Goal: Task Accomplishment & Management: Use online tool/utility

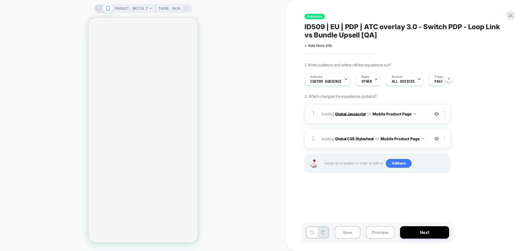
scroll to position [0, 0]
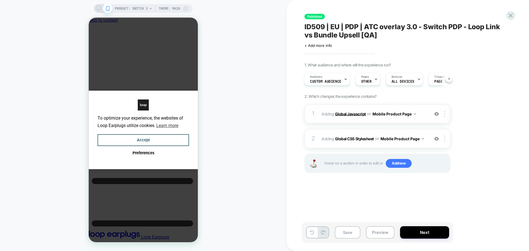
click at [342, 113] on b "Global Javascript" at bounding box center [350, 113] width 31 height 5
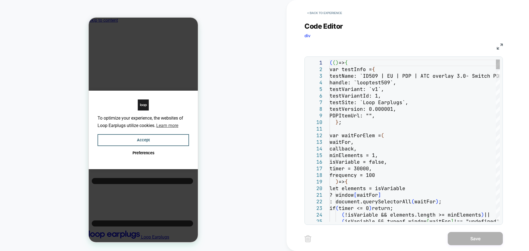
scroll to position [0, 4]
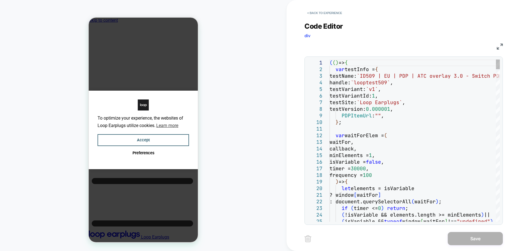
click at [495, 43] on div "JS" at bounding box center [404, 45] width 198 height 9
click at [498, 47] on img at bounding box center [500, 47] width 6 height 6
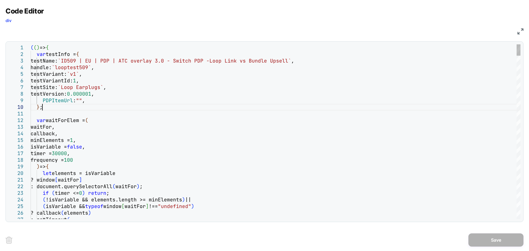
scroll to position [0, 77]
type textarea "**********"
type textarea "**"
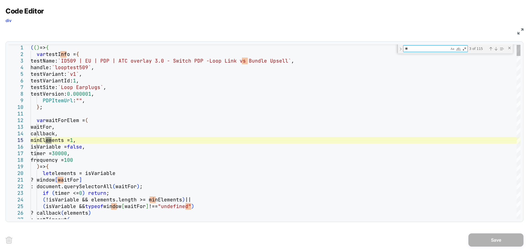
type textarea "**********"
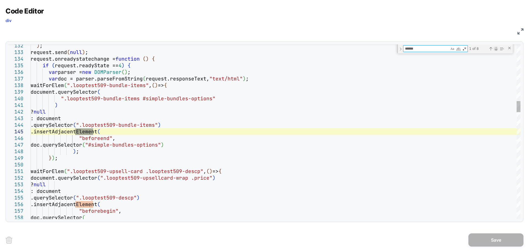
type textarea "******"
click at [496, 50] on div "Next Match (Enter)" at bounding box center [496, 49] width 4 height 4
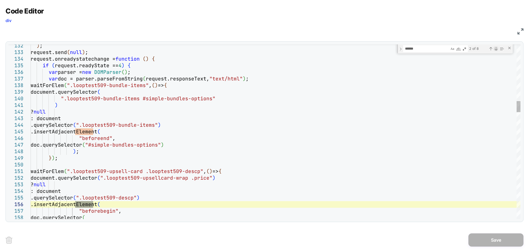
click at [496, 50] on div "Next Match (Enter)" at bounding box center [496, 49] width 4 height 4
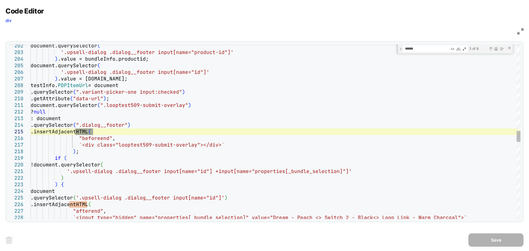
click at [496, 50] on div "Next Match (Enter)" at bounding box center [496, 49] width 4 height 4
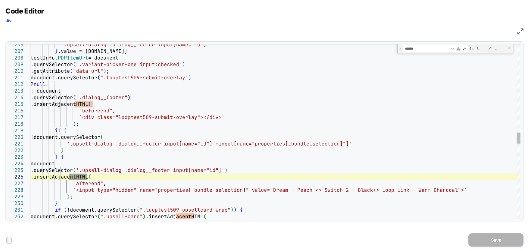
click at [87, 159] on div "'.upsell-dialog .dialog__footer input[name="id"]' ) .value = [DOMAIN_NAME]; tes…" at bounding box center [276, 31] width 490 height 2711
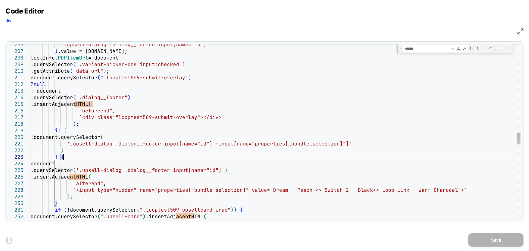
scroll to position [0, 0]
click at [495, 47] on div "Next Match (Enter)" at bounding box center [496, 49] width 4 height 4
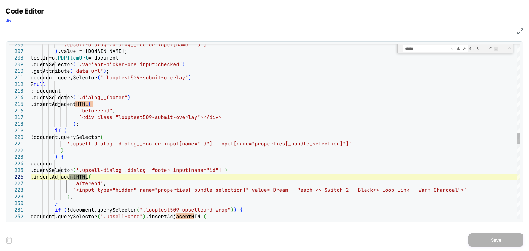
click at [495, 47] on div "Next Match (Enter)" at bounding box center [496, 49] width 4 height 4
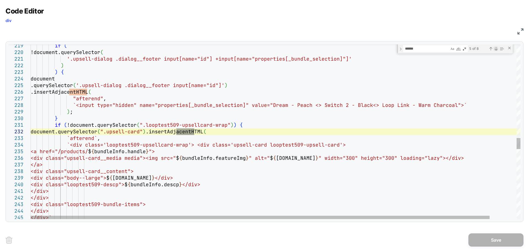
click at [495, 47] on div "Next Match (Enter)" at bounding box center [496, 49] width 4 height 4
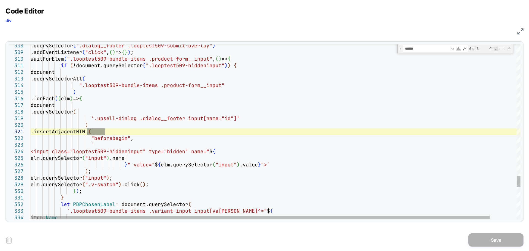
click at [495, 47] on div "Next Match (Enter)" at bounding box center [496, 49] width 4 height 4
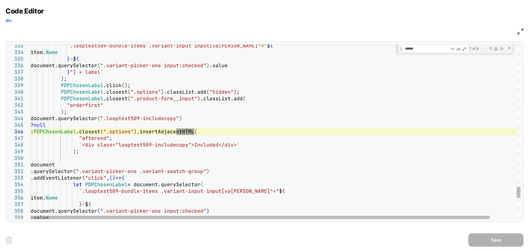
click at [495, 47] on div "Next Match (Enter)" at bounding box center [496, 49] width 4 height 4
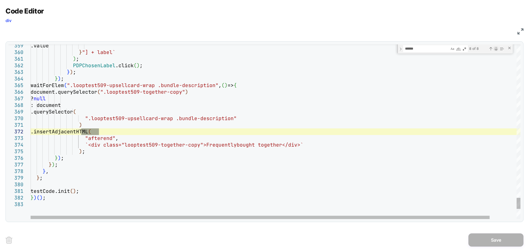
click at [495, 47] on div "Next Match (Enter)" at bounding box center [496, 49] width 4 height 4
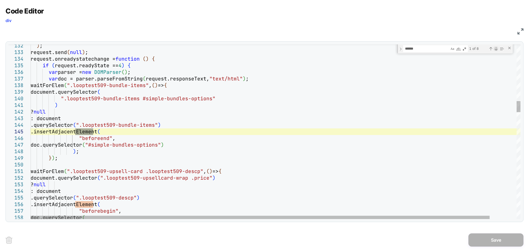
click at [495, 47] on div "Next Match (Enter)" at bounding box center [496, 49] width 4 height 4
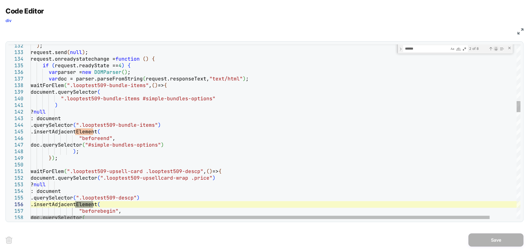
click at [495, 47] on div "Next Match (Enter)" at bounding box center [496, 49] width 4 height 4
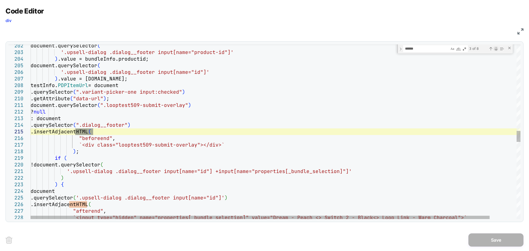
click at [495, 47] on div "Next Match (Enter)" at bounding box center [496, 49] width 4 height 4
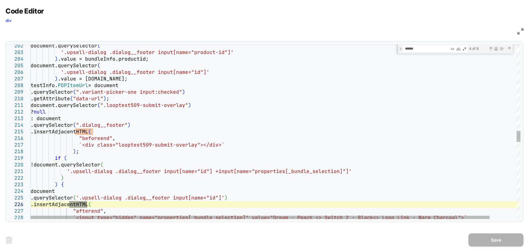
click at [495, 47] on div "Next Match (Enter)" at bounding box center [496, 49] width 4 height 4
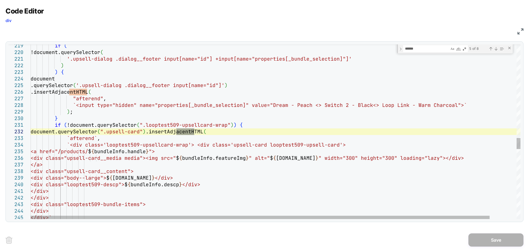
click at [488, 49] on div "5 of 8" at bounding box center [486, 48] width 37 height 7
click at [491, 51] on div "Previous Match (Shift+Enter)" at bounding box center [491, 49] width 4 height 4
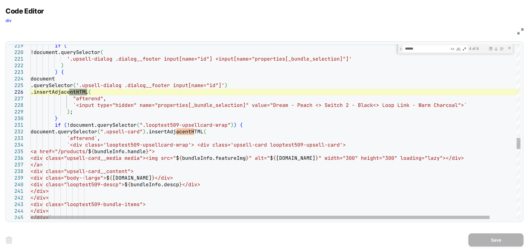
click at [491, 51] on div "Previous Match (Shift+Enter)" at bounding box center [491, 49] width 4 height 4
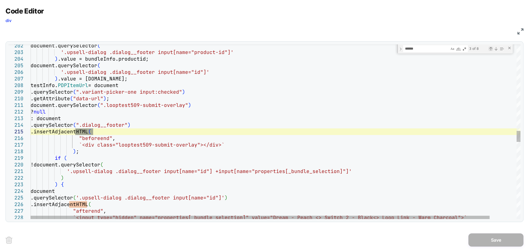
click at [490, 49] on div "Previous Match (Shift+Enter)" at bounding box center [491, 49] width 4 height 4
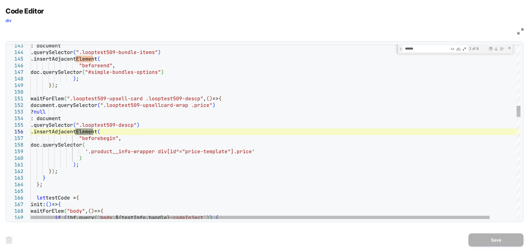
click at [492, 49] on div "Previous Match (Shift+Enter)" at bounding box center [491, 49] width 4 height 4
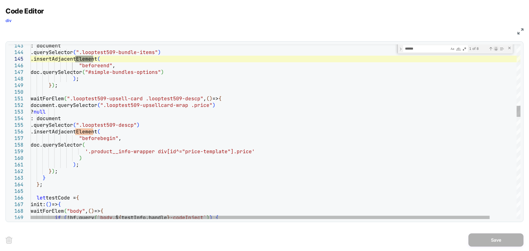
click at [495, 50] on div "Next Match (Enter)" at bounding box center [496, 49] width 4 height 4
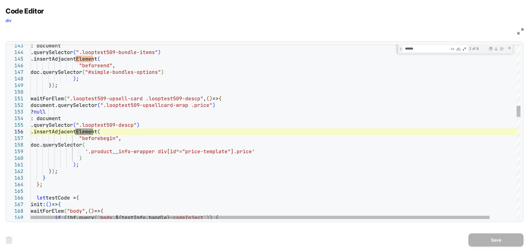
click at [490, 48] on div "Previous Match (Shift+Enter)" at bounding box center [491, 49] width 4 height 4
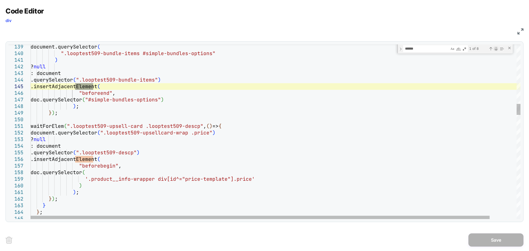
click at [496, 49] on div "Next Match (Enter)" at bounding box center [496, 49] width 4 height 4
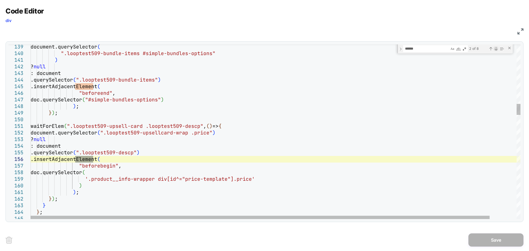
click at [496, 49] on div "Next Match (Enter)" at bounding box center [496, 49] width 4 height 4
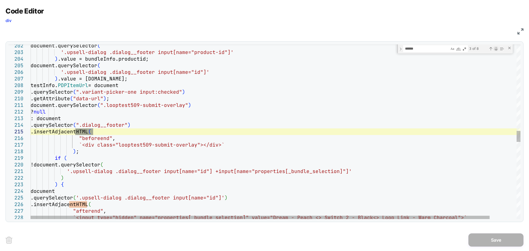
click at [496, 49] on div "Next Match (Enter)" at bounding box center [496, 49] width 4 height 4
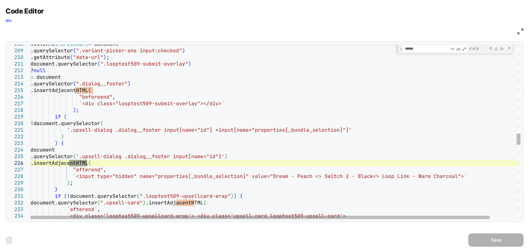
click at [68, 117] on div "testInfo. PDPItemUrl = document .querySelector ( ".variant-picker-one input:che…" at bounding box center [290, 17] width 519 height 2711
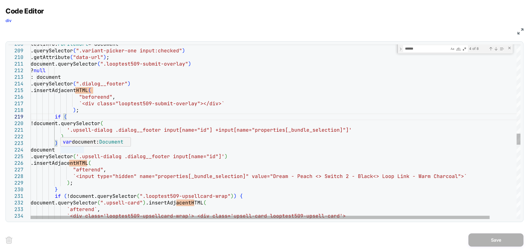
click at [63, 143] on span "var" at bounding box center [67, 142] width 9 height 6
click at [138, 127] on div "testInfo. PDPItemUrl = document .querySelector ( ".variant-picker-one input:che…" at bounding box center [290, 17] width 519 height 2711
click at [67, 143] on div "testInfo. PDPItemUrl = document .querySelector ( ".variant-picker-one input:che…" at bounding box center [290, 17] width 519 height 2711
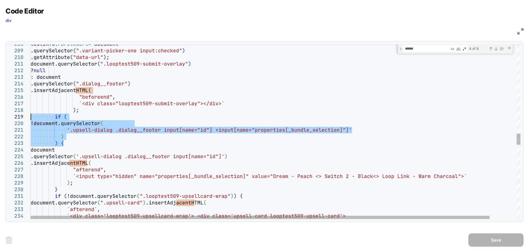
drag, startPoint x: 67, startPoint y: 143, endPoint x: 18, endPoint y: 119, distance: 54.2
click at [31, 119] on div "testInfo. PDPItemUrl = document .querySelector ( ".variant-picker-one input:che…" at bounding box center [290, 17] width 519 height 2711
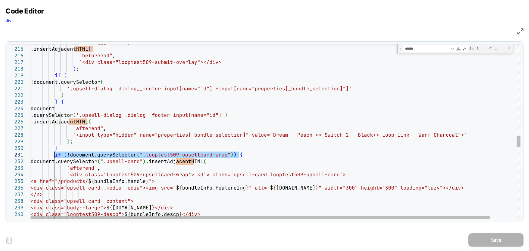
drag, startPoint x: 251, startPoint y: 153, endPoint x: 55, endPoint y: 153, distance: 196.3
click at [495, 48] on div "Next Match (Enter)" at bounding box center [496, 49] width 4 height 4
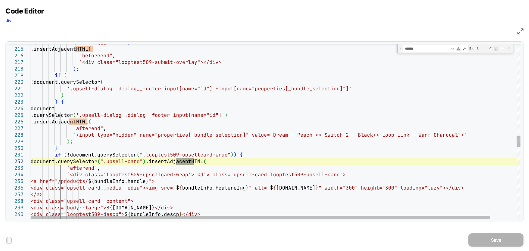
click at [495, 48] on div "Next Match (Enter)" at bounding box center [496, 49] width 4 height 4
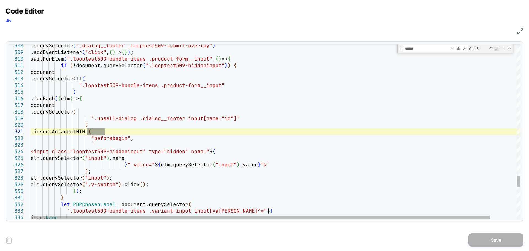
click at [495, 48] on div "Next Match (Enter)" at bounding box center [496, 49] width 4 height 4
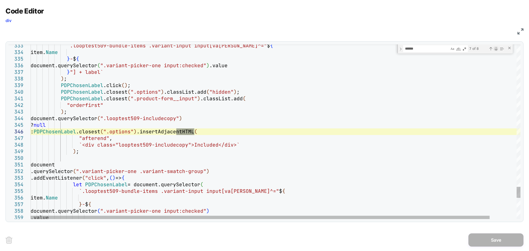
click at [495, 48] on div "Next Match (Enter)" at bounding box center [496, 49] width 4 height 4
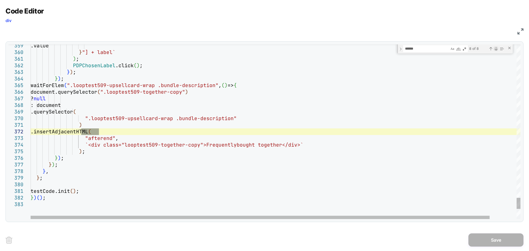
click at [495, 48] on div "Next Match (Enter)" at bounding box center [496, 49] width 4 height 4
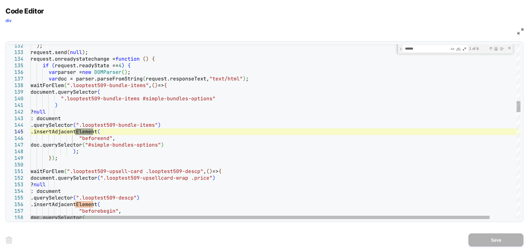
click at [495, 48] on div "Next Match (Enter)" at bounding box center [496, 49] width 4 height 4
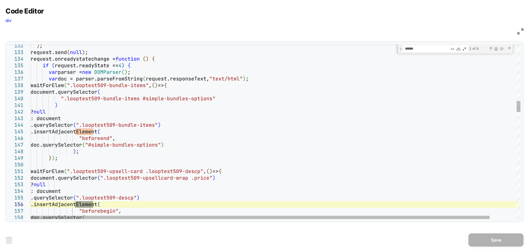
click at [495, 48] on div "Next Match (Enter)" at bounding box center [496, 49] width 4 height 4
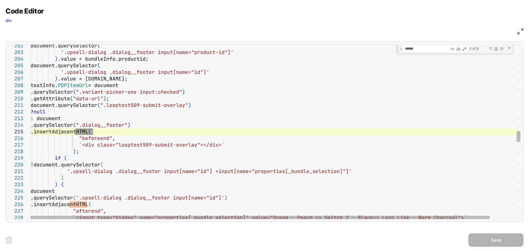
click at [494, 49] on div "Next Match (Enter)" at bounding box center [496, 49] width 4 height 4
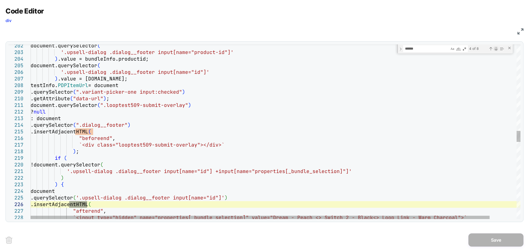
click at [495, 49] on div "Next Match (Enter)" at bounding box center [496, 49] width 4 height 4
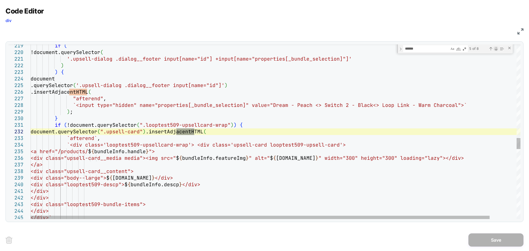
click at [495, 49] on div "Next Match (Enter)" at bounding box center [496, 49] width 4 height 4
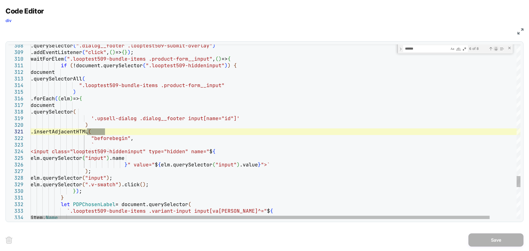
click at [495, 49] on div "Next Match (Enter)" at bounding box center [496, 49] width 4 height 4
type textarea "**********"
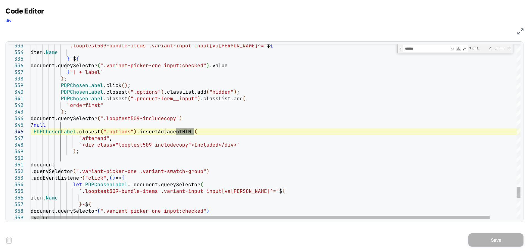
scroll to position [0, 0]
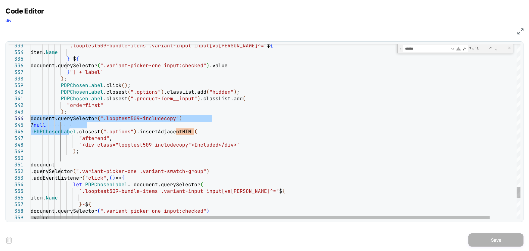
drag, startPoint x: 69, startPoint y: 131, endPoint x: 18, endPoint y: 120, distance: 52.2
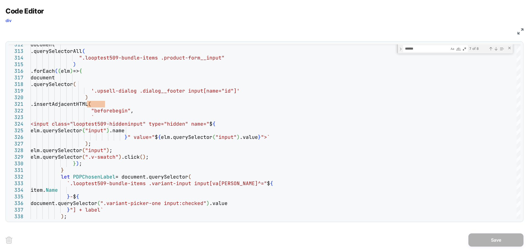
click at [523, 33] on img at bounding box center [521, 31] width 6 height 6
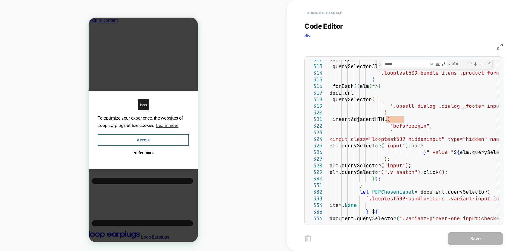
click at [336, 11] on button "< Back to experience" at bounding box center [325, 13] width 40 height 9
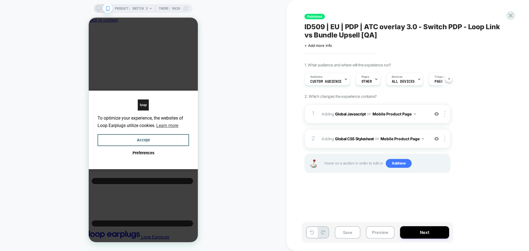
scroll to position [0, 0]
click at [507, 12] on div "Published ID509 | EU | PDP | ATC overlay 3.0 - Switch PDP - Loop Link vs Bundle…" at bounding box center [405, 126] width 207 height 240
click at [513, 18] on icon at bounding box center [510, 15] width 7 height 7
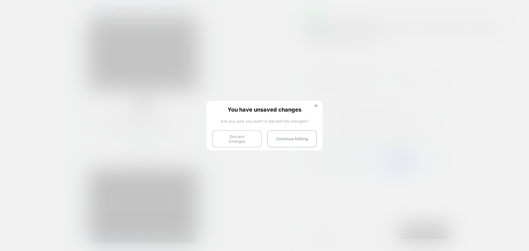
click at [240, 140] on button "Discard Changes" at bounding box center [237, 138] width 50 height 17
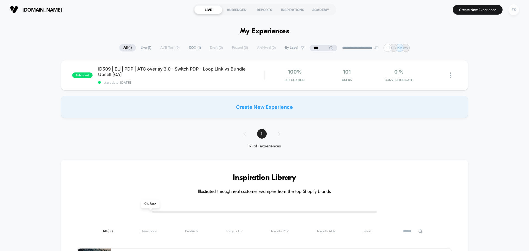
click at [509, 10] on div "FS" at bounding box center [514, 9] width 11 height 11
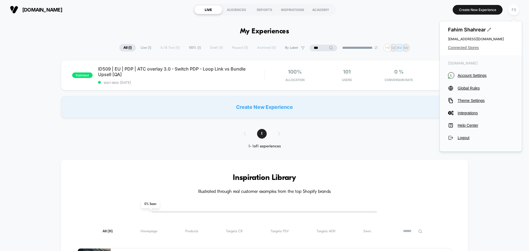
click at [466, 49] on span "Connected Stores" at bounding box center [481, 47] width 66 height 4
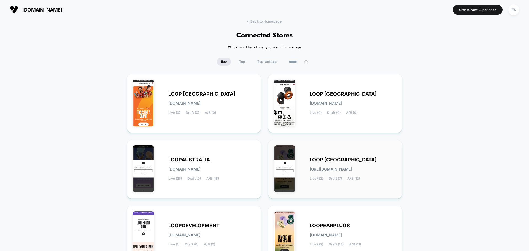
click at [357, 166] on div "LOOP [GEOGRAPHIC_DATA] [URL][DOMAIN_NAME] Live (22) Draft (7) A/B (12)" at bounding box center [353, 169] width 87 height 23
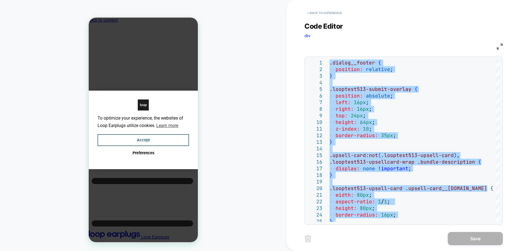
scroll to position [0, 4]
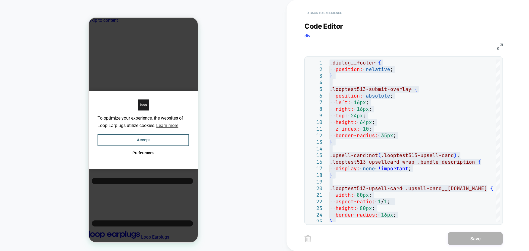
click at [329, 13] on button "< Back to experience" at bounding box center [325, 13] width 40 height 9
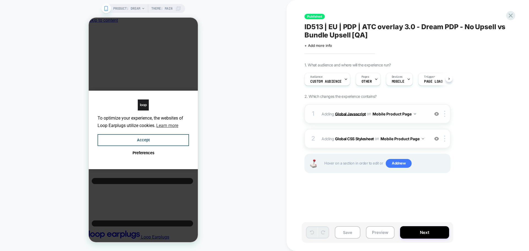
scroll to position [0, 0]
click at [348, 113] on b "Global Javascript" at bounding box center [350, 113] width 31 height 5
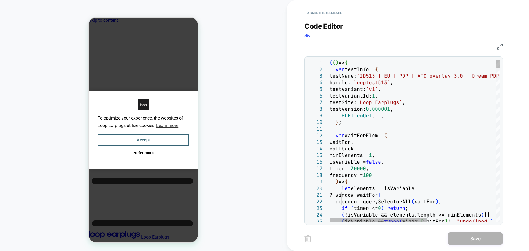
scroll to position [0, 0]
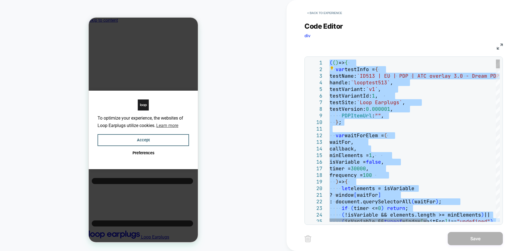
type textarea "**********"
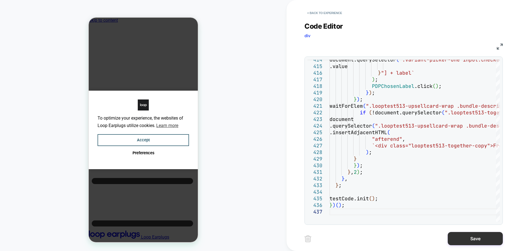
click at [461, 242] on button "Save" at bounding box center [475, 238] width 55 height 13
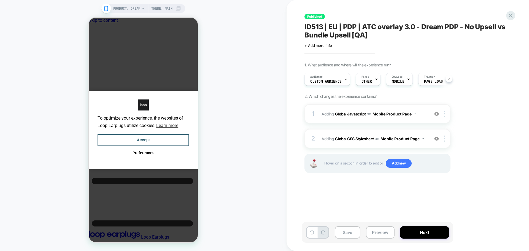
scroll to position [0, 0]
click at [363, 137] on b "Global CSS Stylesheet" at bounding box center [354, 138] width 39 height 5
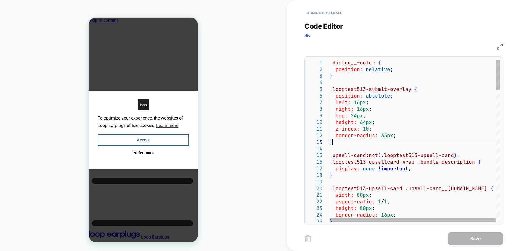
scroll to position [0, 0]
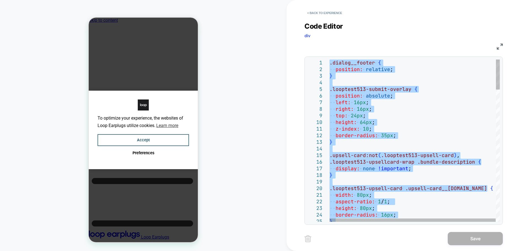
type textarea "**********"
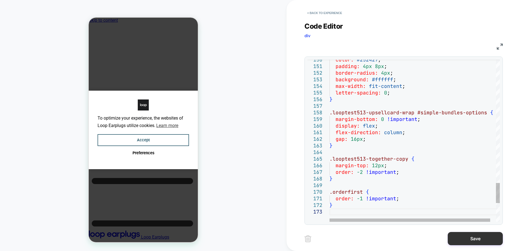
click at [483, 241] on button "Save" at bounding box center [475, 238] width 55 height 13
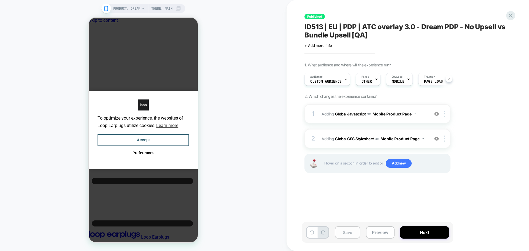
scroll to position [0, 0]
click at [356, 117] on span "Adding Global Javascript on Mobile Product Page" at bounding box center [374, 114] width 105 height 8
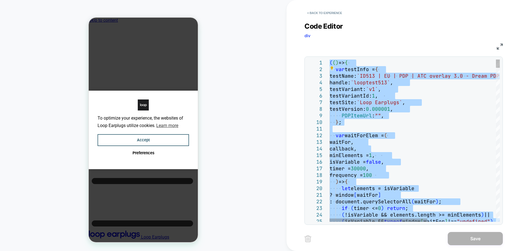
type textarea "**********"
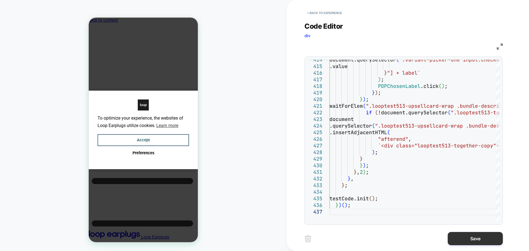
click at [475, 238] on button "Save" at bounding box center [475, 238] width 55 height 13
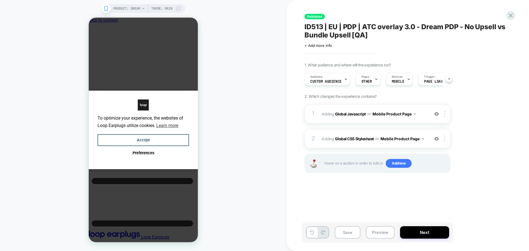
scroll to position [0, 0]
click at [368, 137] on b "Global CSS Stylesheet" at bounding box center [354, 138] width 39 height 5
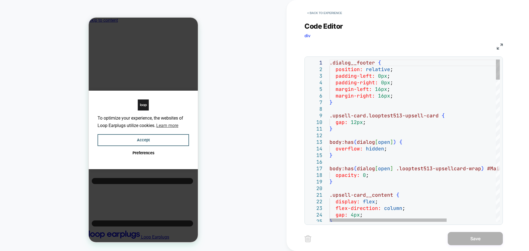
scroll to position [0, 0]
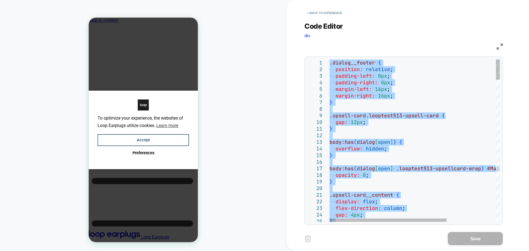
type textarea "**********"
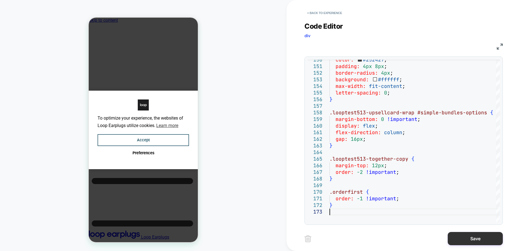
click at [467, 234] on button "Save" at bounding box center [475, 238] width 55 height 13
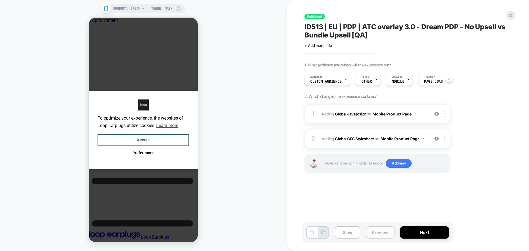
scroll to position [0, 0]
click at [413, 235] on button "Next" at bounding box center [424, 232] width 49 height 12
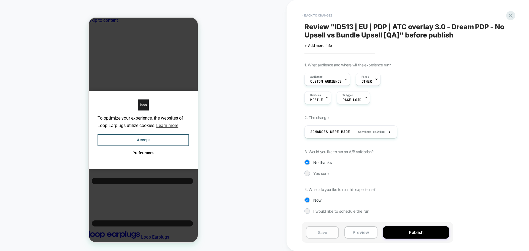
click at [324, 235] on button "Save" at bounding box center [322, 232] width 33 height 12
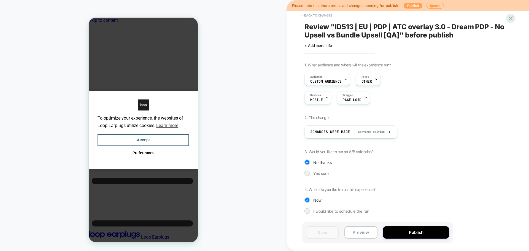
click at [406, 4] on button "Publish" at bounding box center [413, 6] width 19 height 6
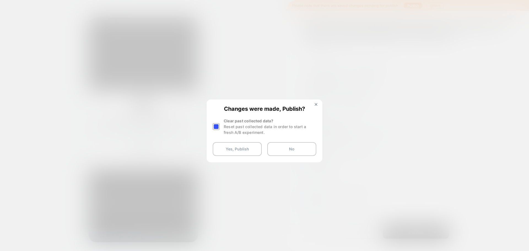
click at [214, 125] on div at bounding box center [216, 126] width 7 height 7
click at [227, 151] on button "Yes, Publish" at bounding box center [237, 149] width 49 height 14
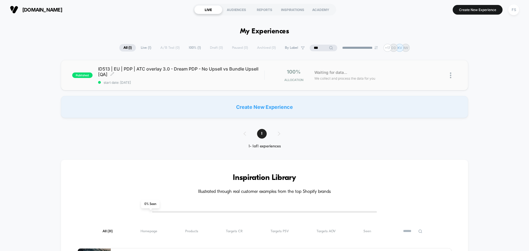
click at [138, 73] on span "ID513 | EU | PDP | ATC overlay 3.0 - Dream PDP - No Upsell vs Bundle Upsell [QA…" at bounding box center [181, 71] width 166 height 11
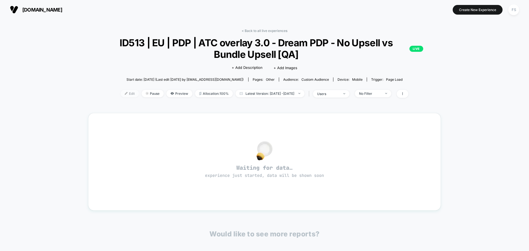
click at [121, 94] on span "Edit" at bounding box center [130, 93] width 18 height 7
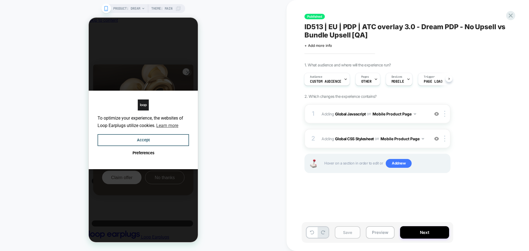
click at [353, 229] on button "Save" at bounding box center [348, 232] width 26 height 12
click at [350, 112] on b "Global Javascript" at bounding box center [350, 113] width 31 height 5
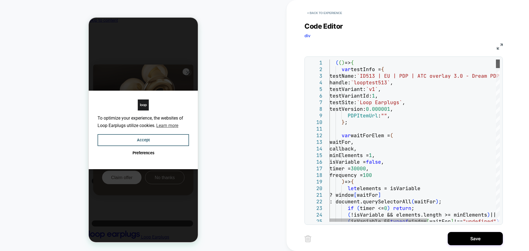
click at [497, 60] on div at bounding box center [498, 64] width 4 height 9
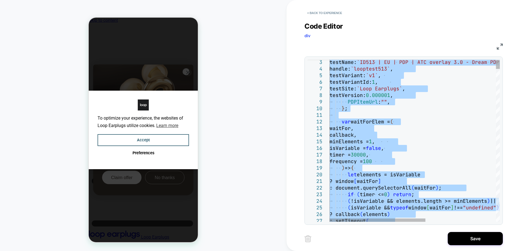
type textarea "**********"
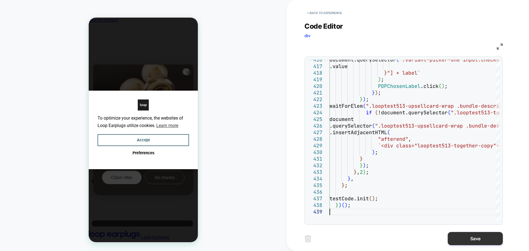
click at [481, 236] on button "Save" at bounding box center [475, 238] width 55 height 13
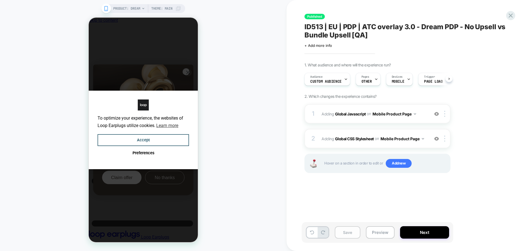
scroll to position [0, 0]
click at [348, 231] on button "Save" at bounding box center [348, 232] width 26 height 12
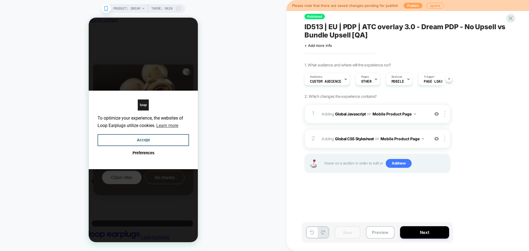
click at [416, 4] on button "Publish" at bounding box center [413, 6] width 19 height 6
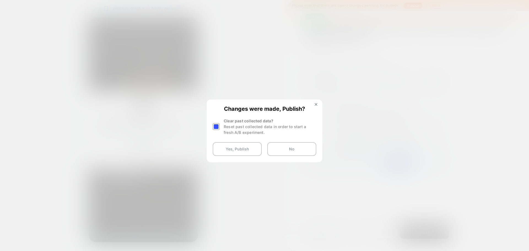
click at [217, 127] on div at bounding box center [216, 126] width 7 height 7
click at [235, 151] on button "Yes, Publish" at bounding box center [237, 149] width 49 height 14
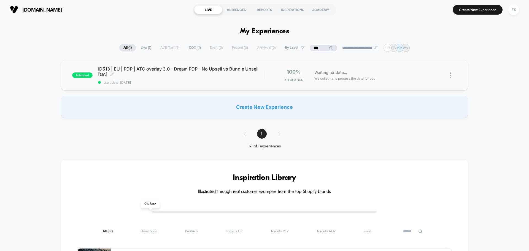
click at [138, 71] on span "ID513 | EU | PDP | ATC overlay 3.0 - Dream PDP - No Upsell vs Bundle Upsell [QA…" at bounding box center [181, 71] width 166 height 11
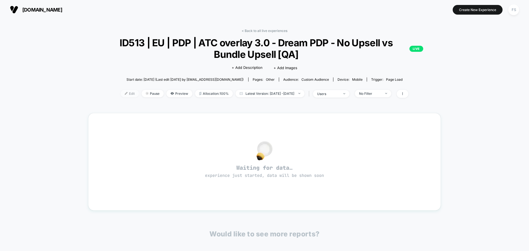
click at [121, 92] on span "Edit" at bounding box center [130, 93] width 18 height 7
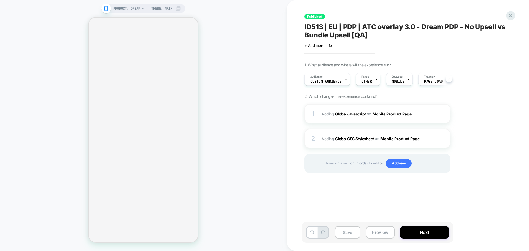
scroll to position [0, 0]
click at [360, 113] on b "Global Javascript" at bounding box center [350, 113] width 31 height 5
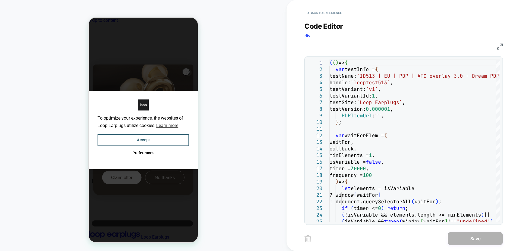
scroll to position [0, 0]
click at [502, 42] on div "JS" at bounding box center [404, 45] width 198 height 9
click at [501, 47] on img at bounding box center [500, 47] width 6 height 6
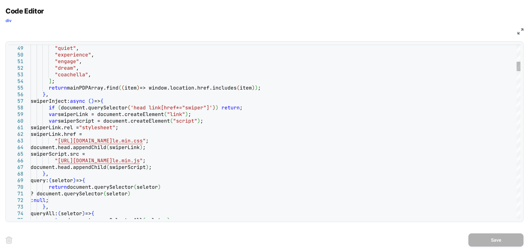
type textarea "**********"
type textarea "**"
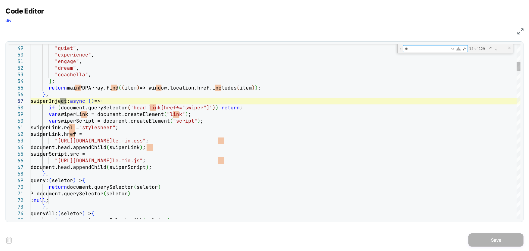
type textarea "**********"
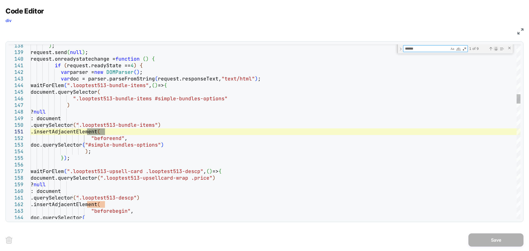
type textarea "******"
click at [496, 51] on div "Next Match (Enter)" at bounding box center [496, 49] width 4 height 4
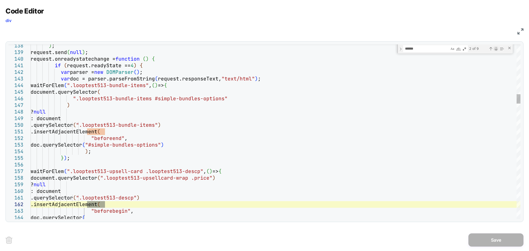
click at [494, 49] on div "Next Match (Enter)" at bounding box center [496, 49] width 4 height 4
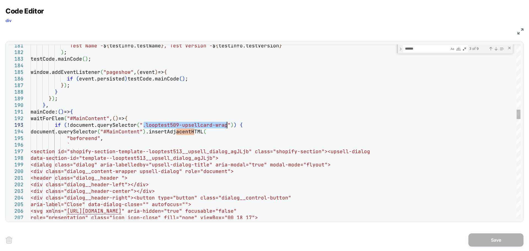
type textarea "**********"
drag, startPoint x: 144, startPoint y: 124, endPoint x: 223, endPoint y: 125, distance: 78.6
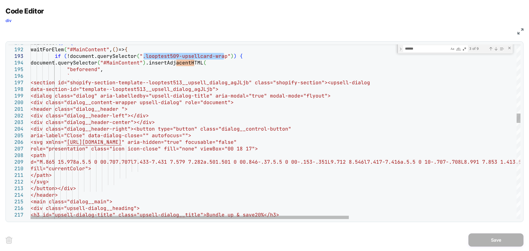
type textarea "**********"
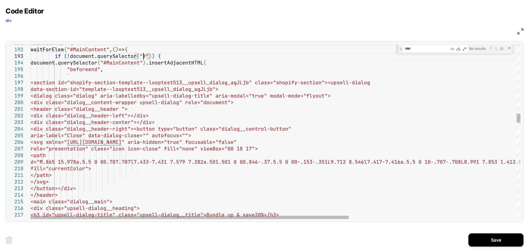
scroll to position [13, 113]
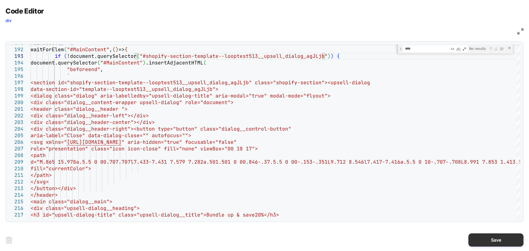
type textarea "**********"
click at [486, 238] on button "Save" at bounding box center [496, 239] width 55 height 13
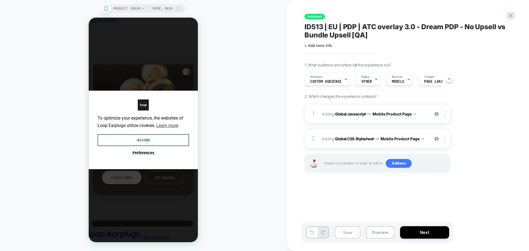
scroll to position [0, 0]
click at [354, 232] on button "Save" at bounding box center [348, 232] width 26 height 12
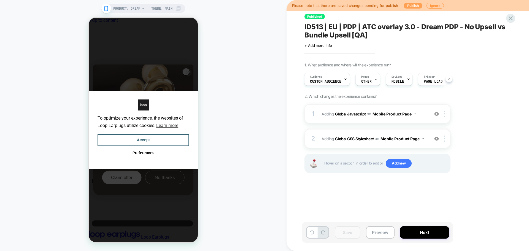
click at [407, 5] on button "Publish" at bounding box center [413, 6] width 19 height 6
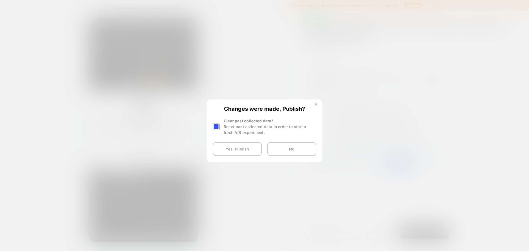
click at [218, 126] on div at bounding box center [217, 126] width 8 height 17
click at [218, 126] on div at bounding box center [216, 126] width 7 height 7
click at [226, 147] on button "Yes, Publish" at bounding box center [237, 149] width 49 height 14
